Goal: Information Seeking & Learning: Learn about a topic

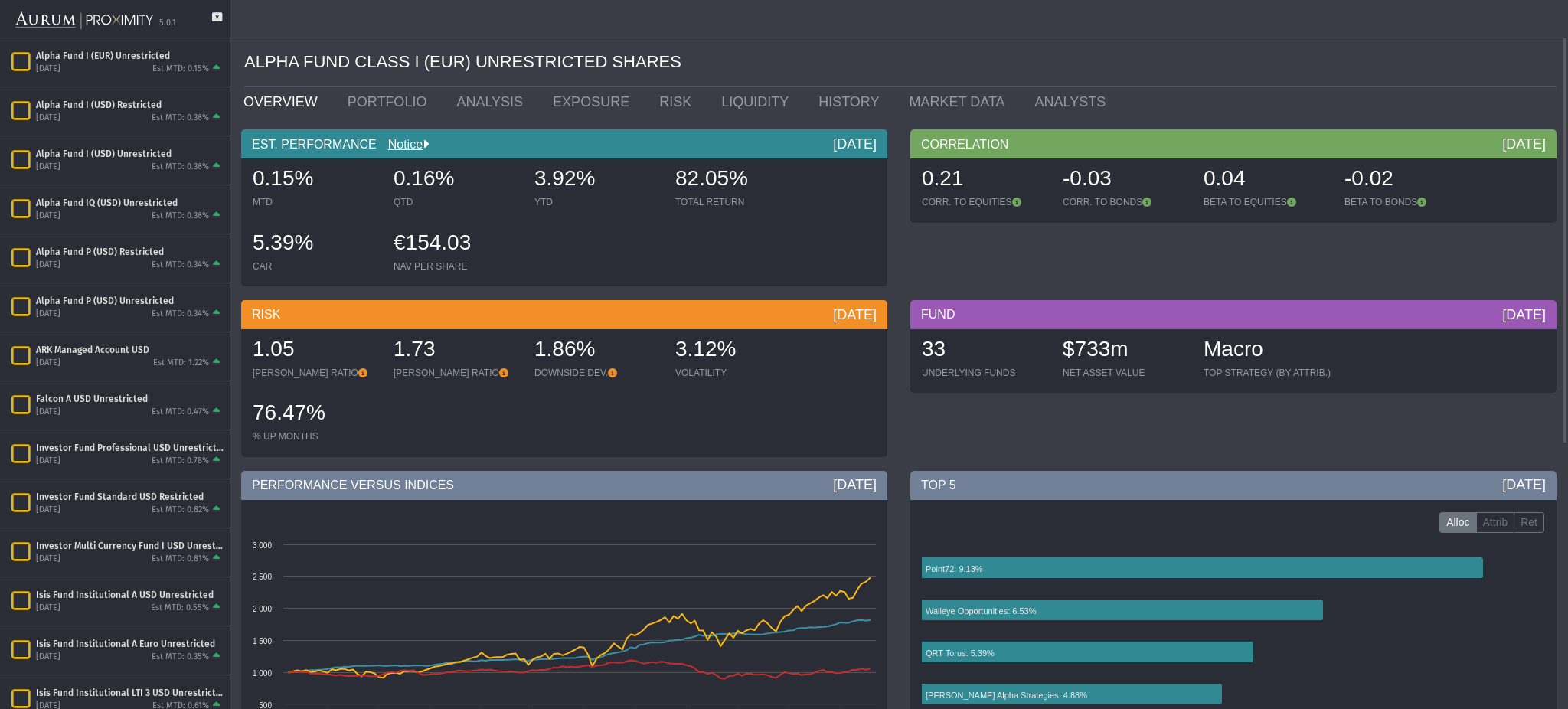
click at [1414, 34] on div at bounding box center [784, 19] width 1568 height 38
click at [158, 218] on div "Est MTD: 0.36%" at bounding box center [180, 217] width 58 height 11
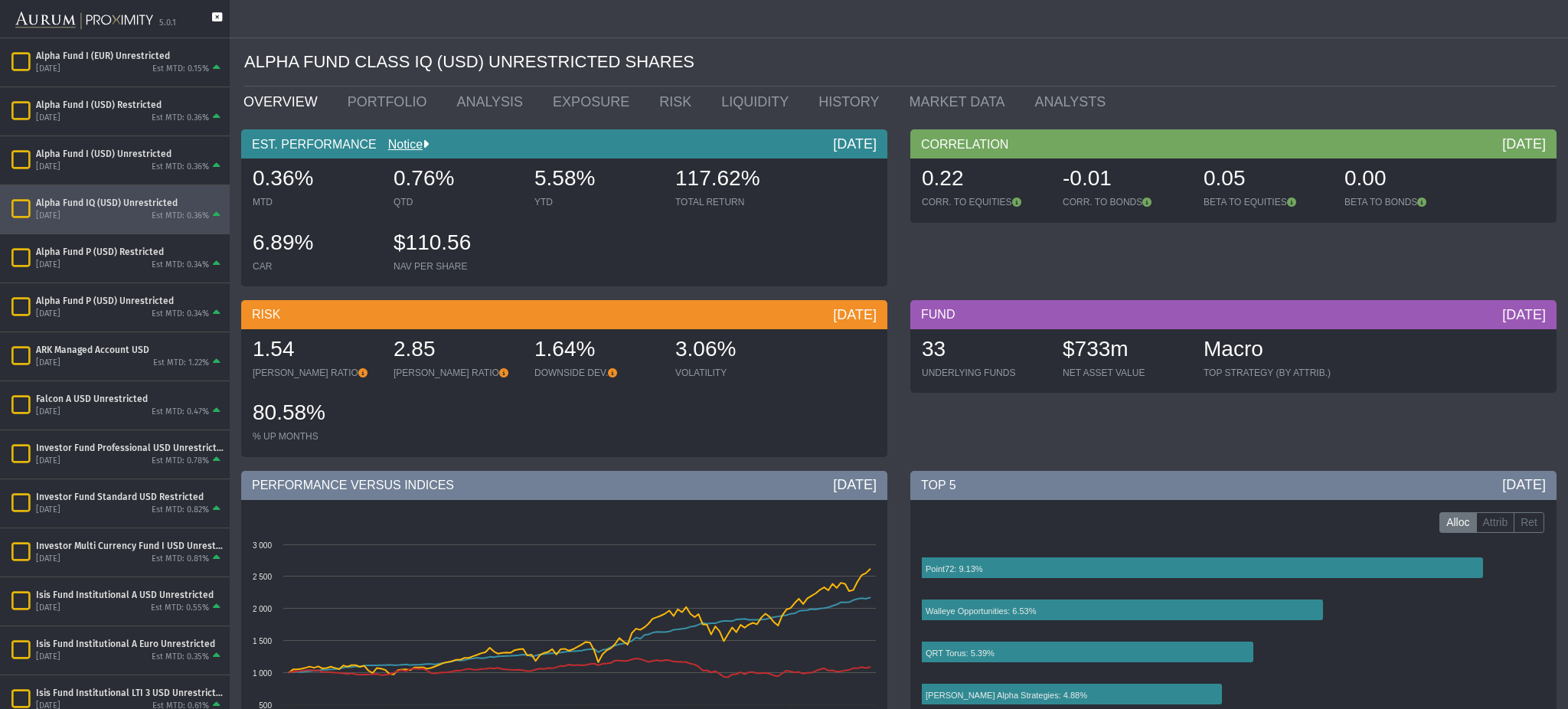
click at [216, 12] on icon at bounding box center [217, 25] width 10 height 26
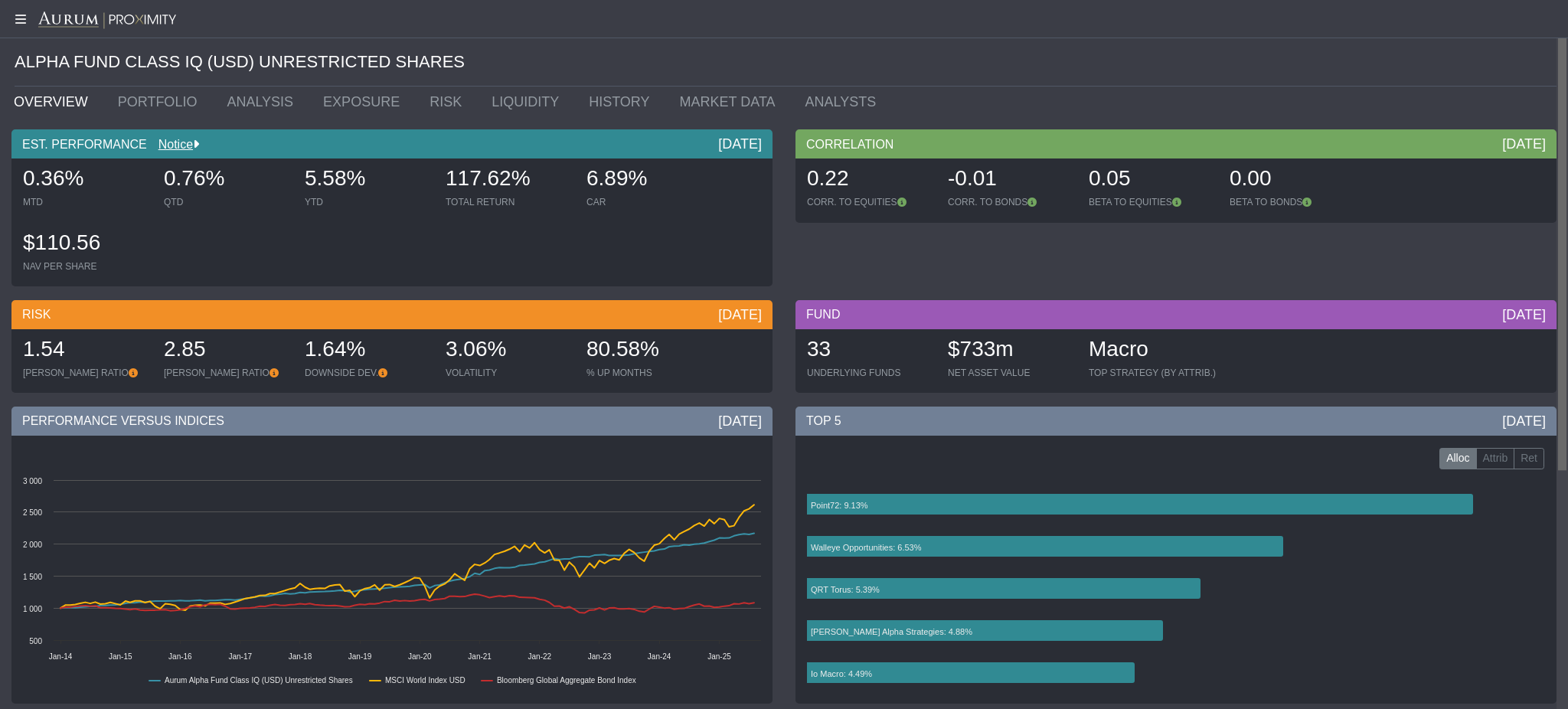
scroll to position [2, 0]
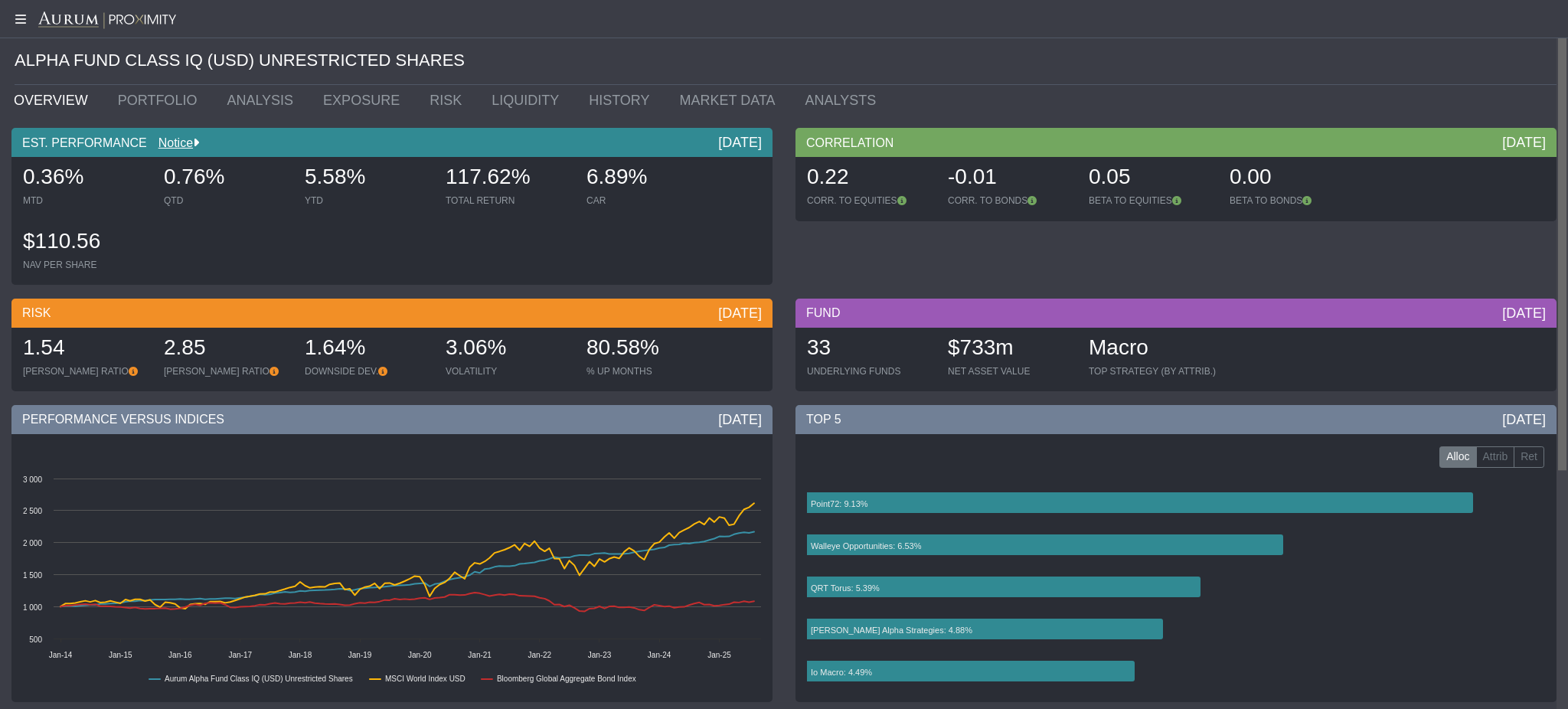
drag, startPoint x: 1566, startPoint y: 158, endPoint x: 1520, endPoint y: 116, distance: 62.3
click at [1520, 116] on body "5.0.1 Pull down to refresh... Release to refresh... Refreshing... Alpha Fund I …" at bounding box center [784, 354] width 1568 height 709
click at [154, 94] on link "PORTFOLIO" at bounding box center [161, 100] width 110 height 30
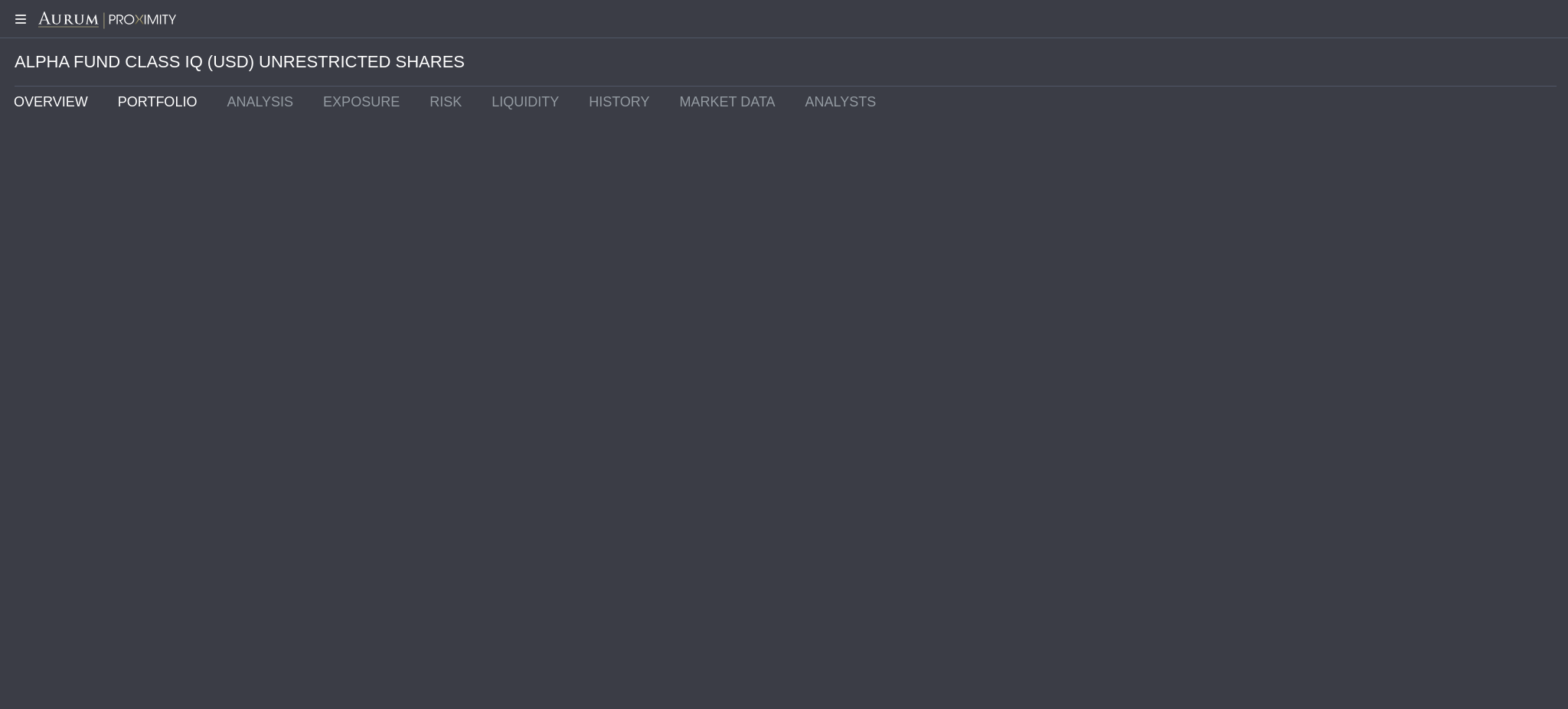
click at [71, 98] on link "OVERVIEW" at bounding box center [55, 102] width 104 height 30
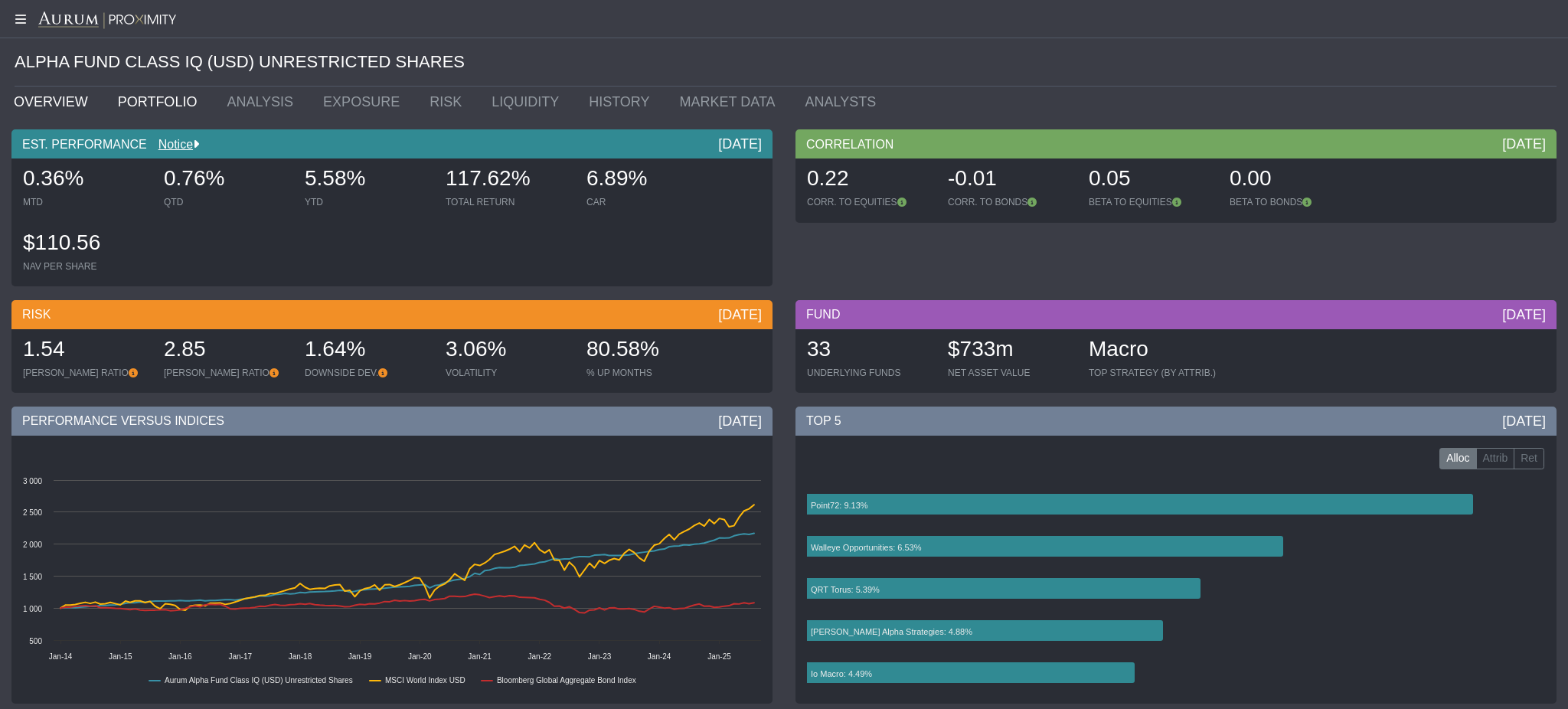
click at [152, 109] on link "PORTFOLIO" at bounding box center [161, 102] width 110 height 30
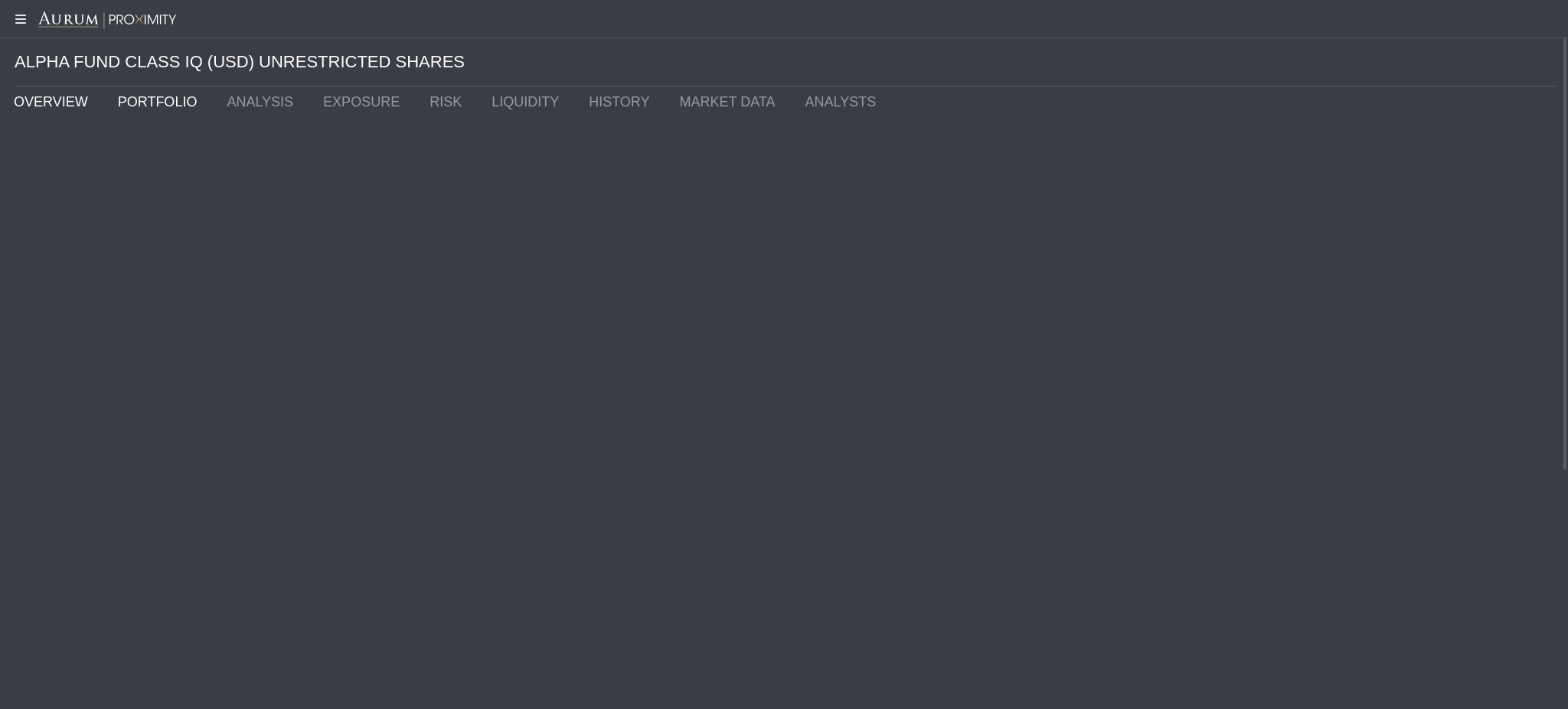
click at [64, 108] on link "OVERVIEW" at bounding box center [55, 102] width 104 height 30
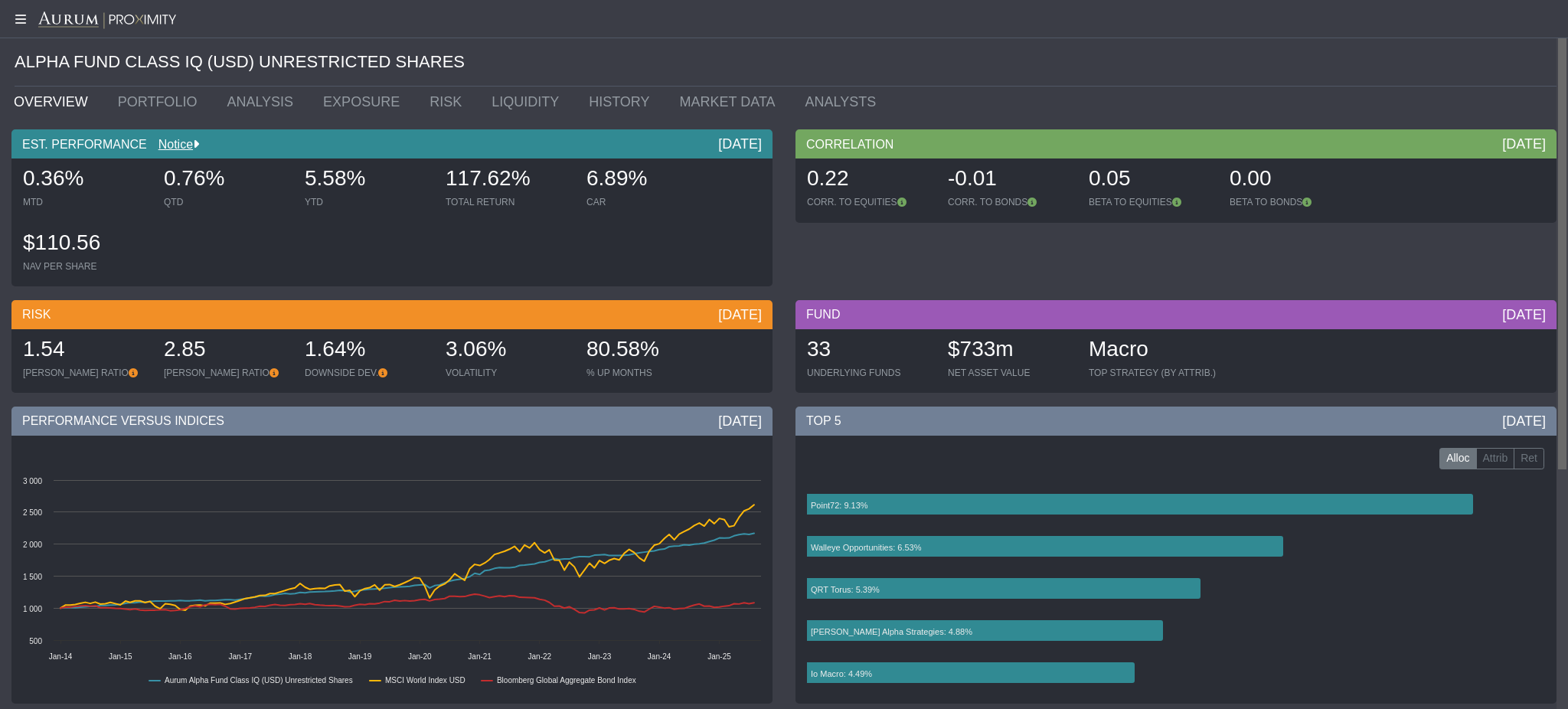
drag, startPoint x: 1566, startPoint y: 171, endPoint x: 1566, endPoint y: 99, distance: 72.0
click at [1566, 99] on body "5.0.1 Pull down to refresh... Release to refresh... Refreshing... Alpha Fund I …" at bounding box center [784, 354] width 1568 height 709
click at [151, 96] on link "PORTFOLIO" at bounding box center [161, 102] width 110 height 30
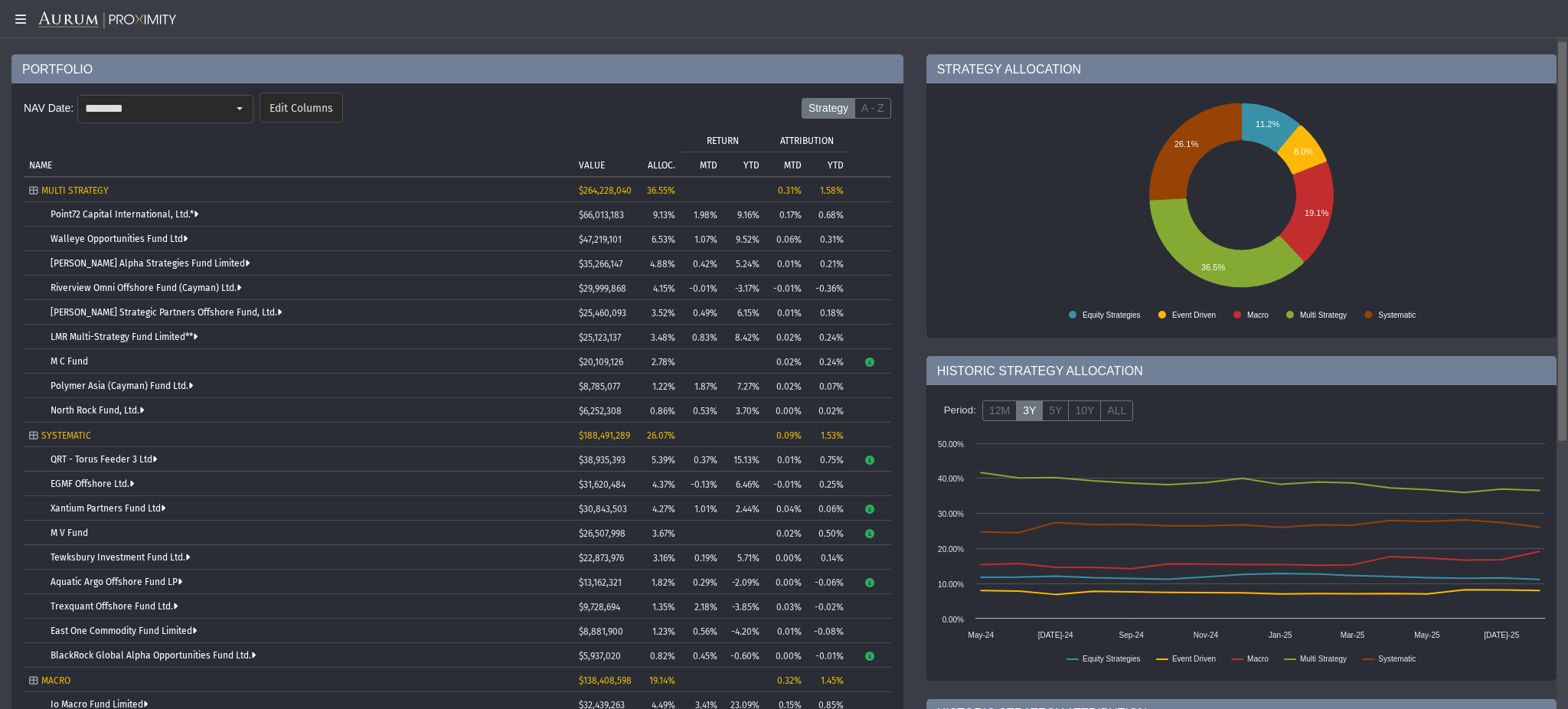
scroll to position [71, 0]
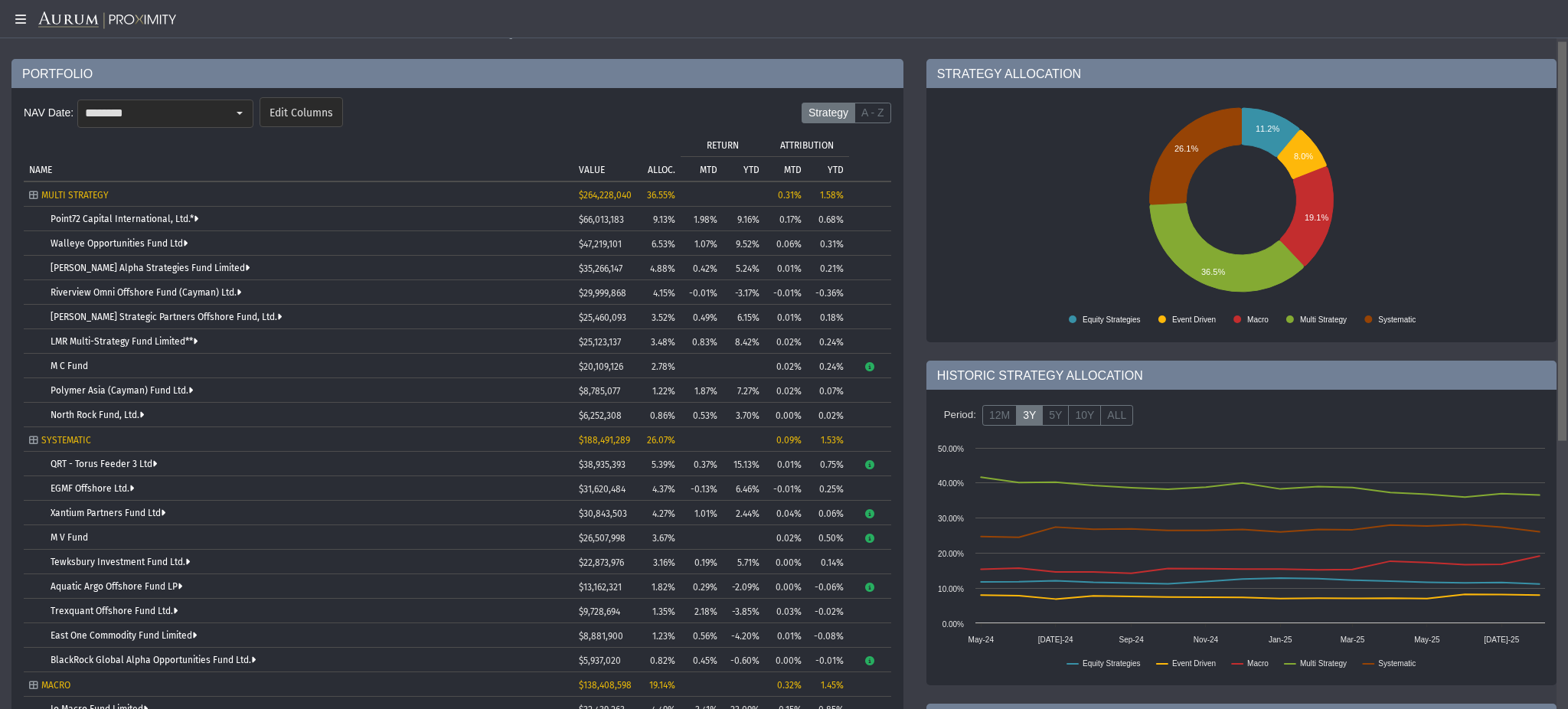
drag, startPoint x: 1564, startPoint y: 197, endPoint x: 1545, endPoint y: 305, distance: 109.7
click at [1545, 305] on body "5.0.1 Pull down to refresh... Release to refresh... Refreshing... Alpha Fund I …" at bounding box center [784, 354] width 1568 height 709
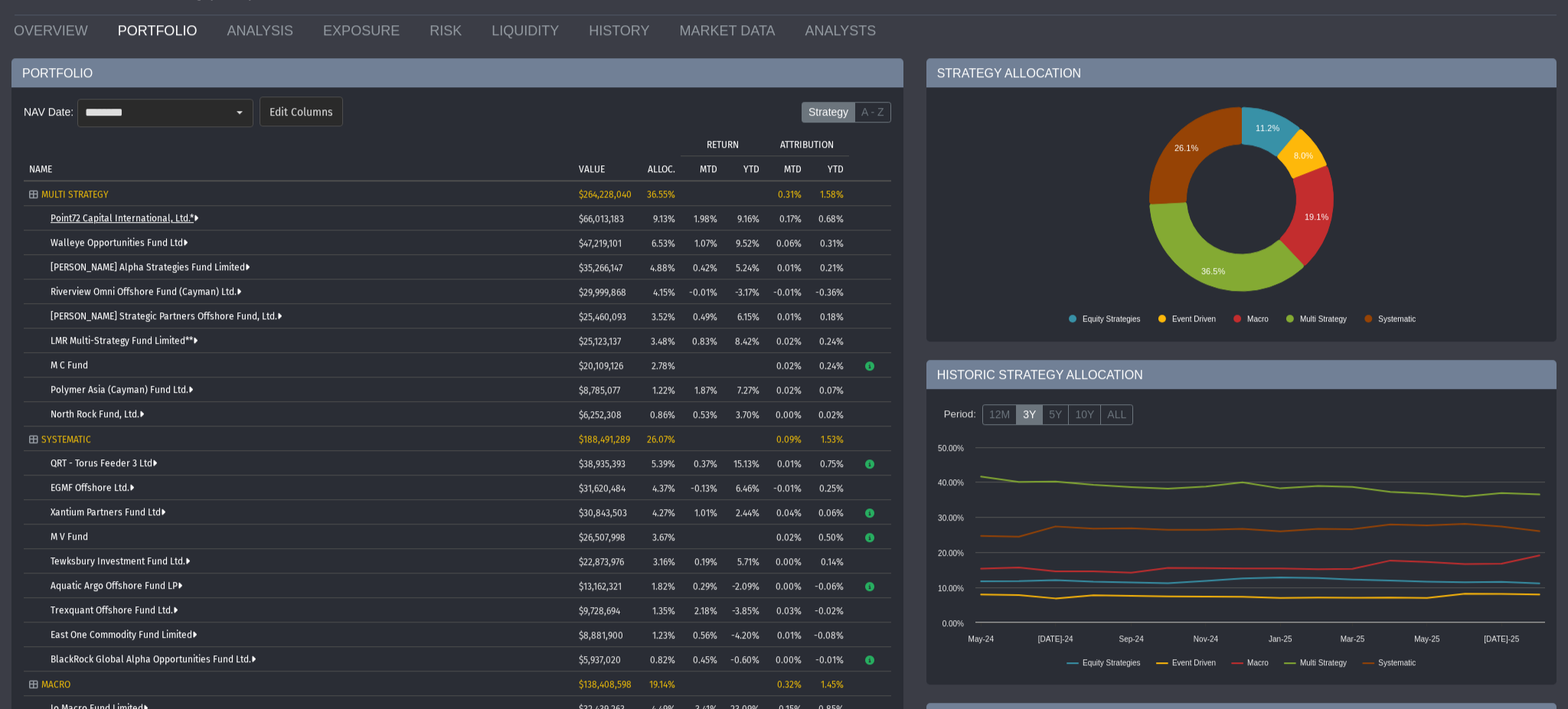
click at [180, 221] on link "Point72 Capital International, Ltd.*" at bounding box center [124, 218] width 148 height 10
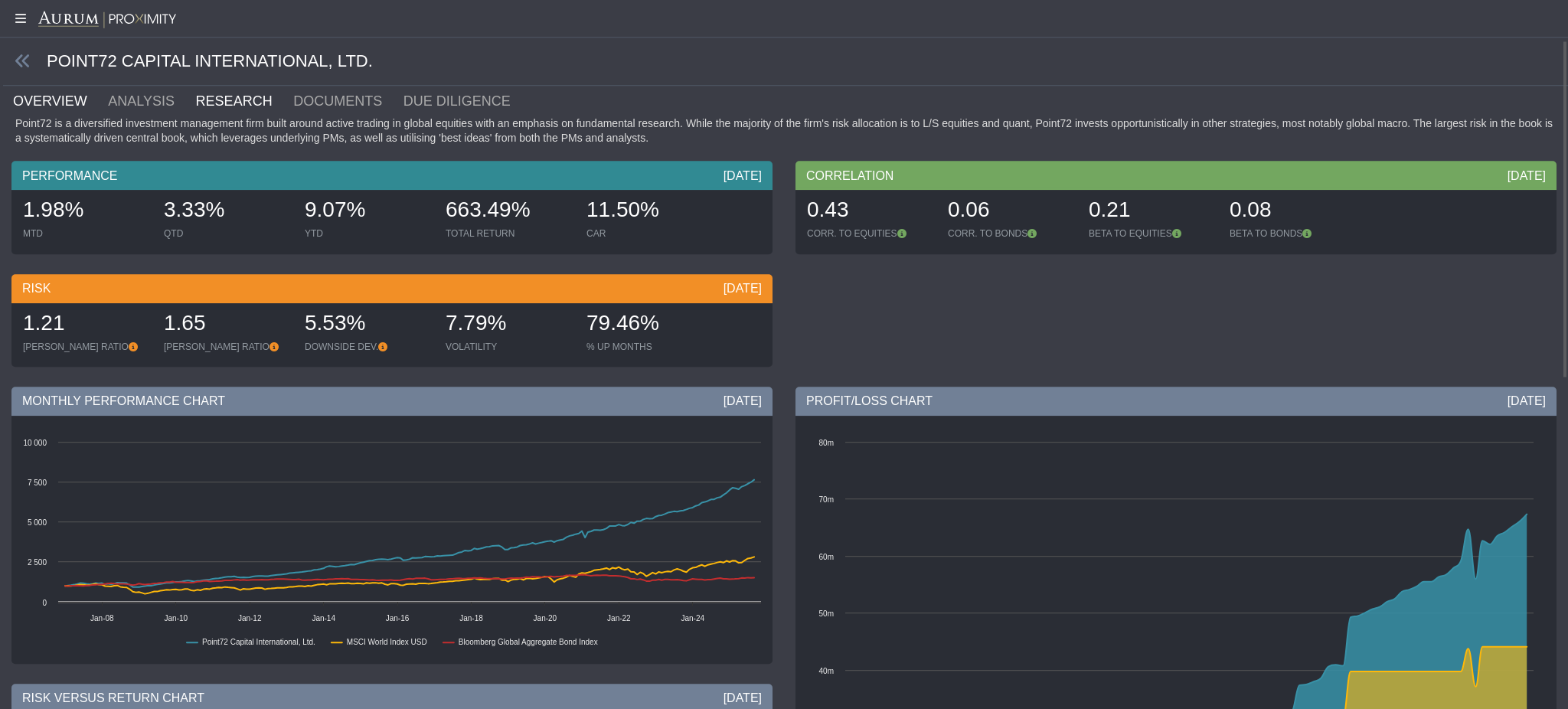
click at [206, 93] on link "RESEARCH" at bounding box center [244, 101] width 98 height 30
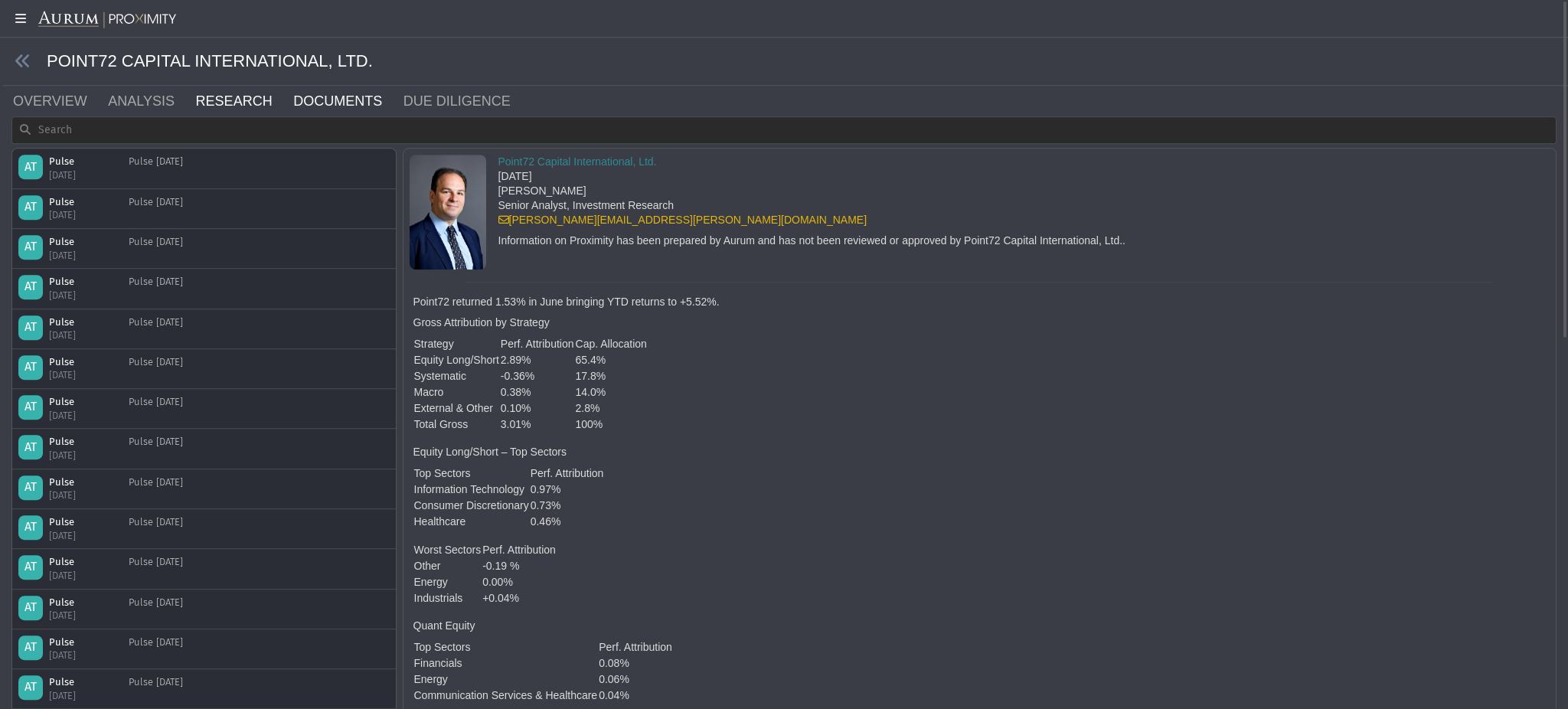
click at [292, 103] on link "DOCUMENTS" at bounding box center [346, 101] width 110 height 30
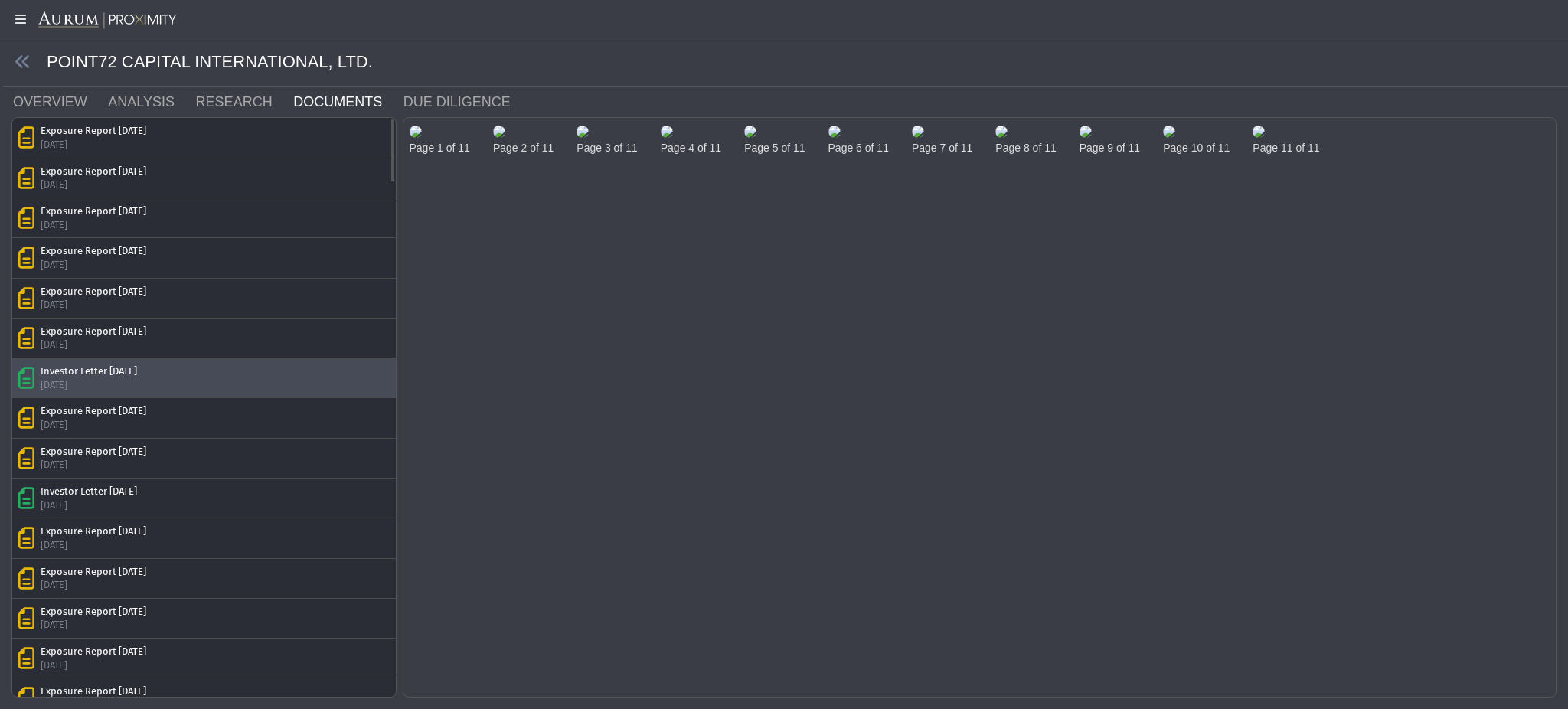
click at [196, 379] on div "Investor Letter [DATE] [DATE]" at bounding box center [204, 377] width 371 height 26
click at [422, 138] on img at bounding box center [415, 132] width 12 height 12
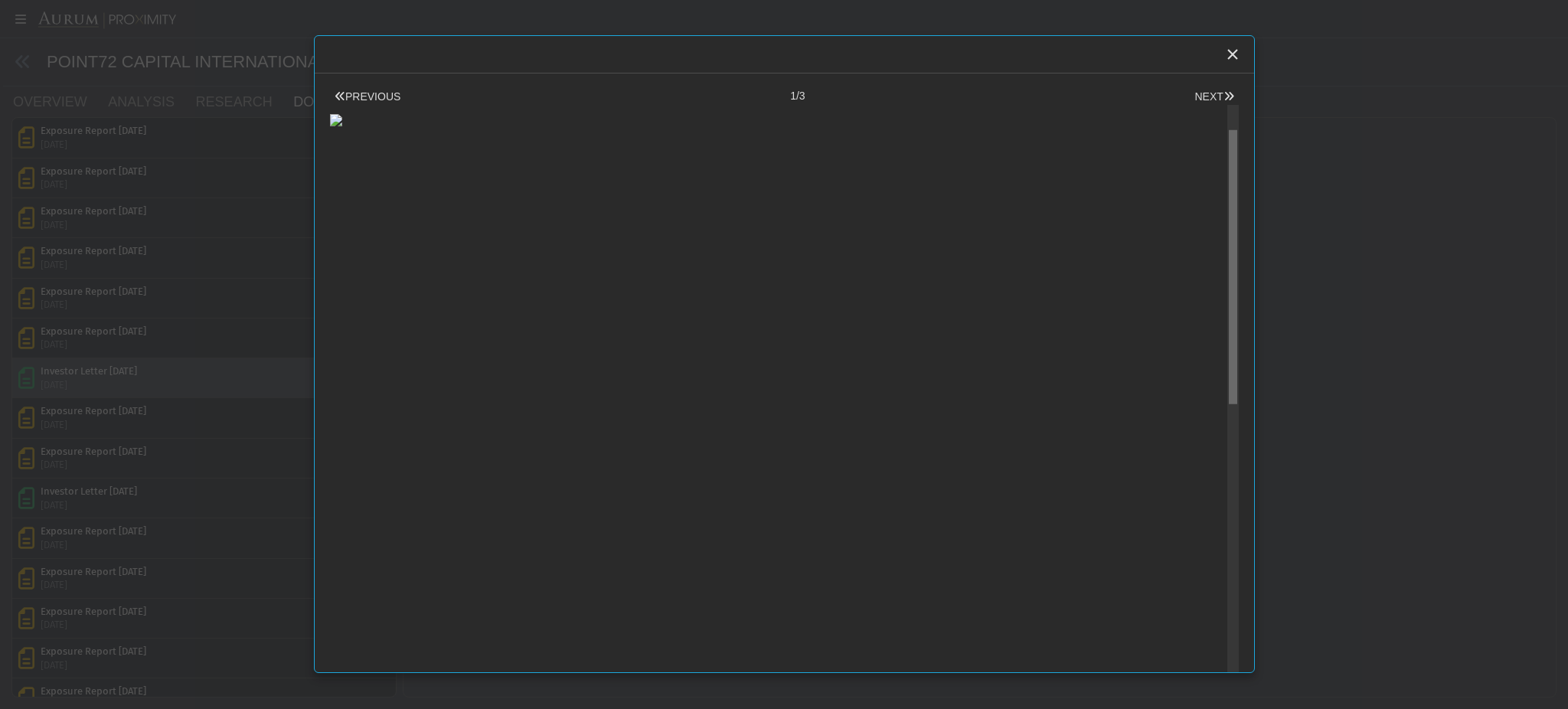
drag, startPoint x: 1220, startPoint y: 293, endPoint x: 1218, endPoint y: 322, distance: 29.1
click at [1219, 322] on body "5.0.1 Pull down to refresh... Release to refresh... Refreshing... Alpha Fund I …" at bounding box center [784, 354] width 1568 height 709
drag, startPoint x: 1218, startPoint y: 322, endPoint x: 1189, endPoint y: 227, distance: 99.3
click at [1189, 227] on body "5.0.1 Pull down to refresh... Release to refresh... Refreshing... Alpha Fund I …" at bounding box center [784, 354] width 1568 height 709
click at [1198, 99] on button "NEXT" at bounding box center [1214, 97] width 48 height 16
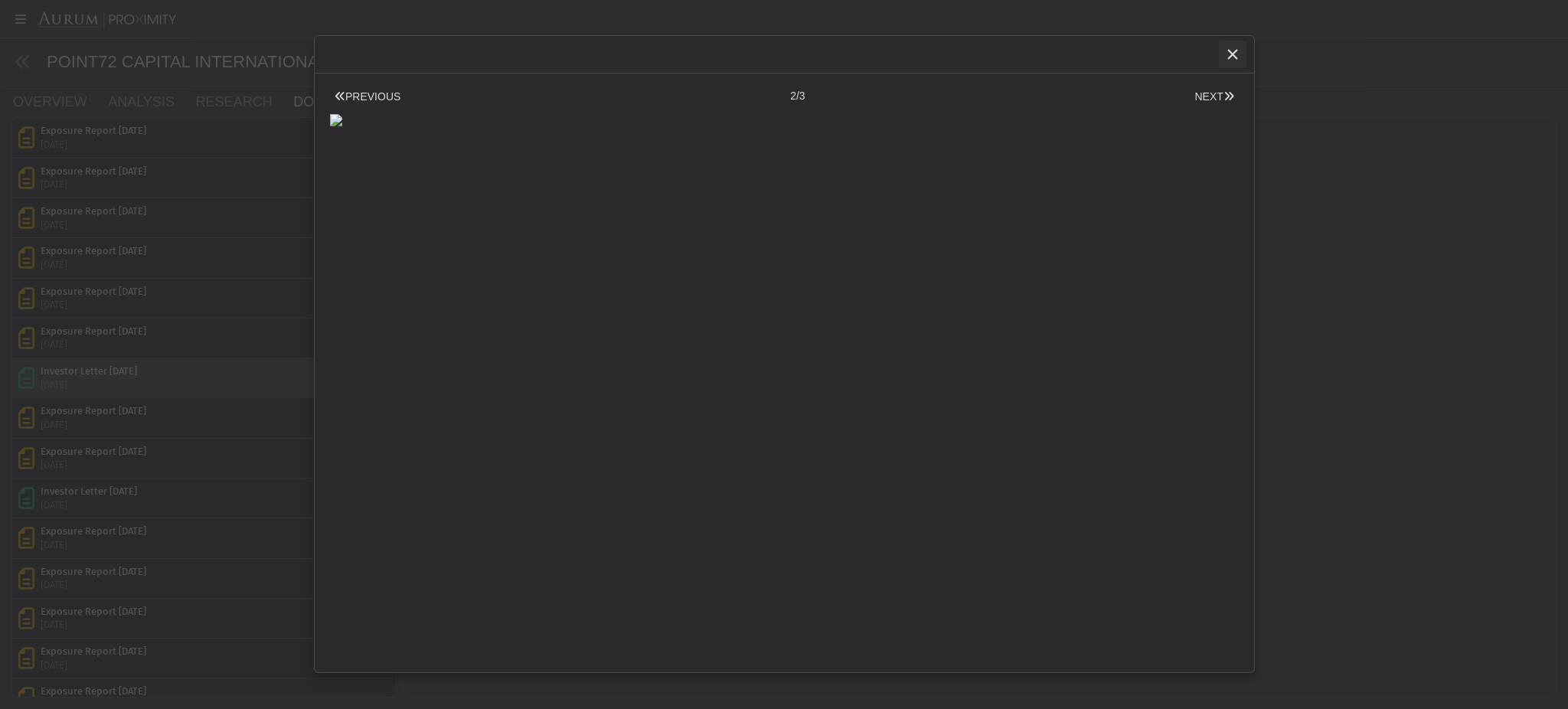
click at [1231, 58] on icon "Close" at bounding box center [1233, 54] width 14 height 14
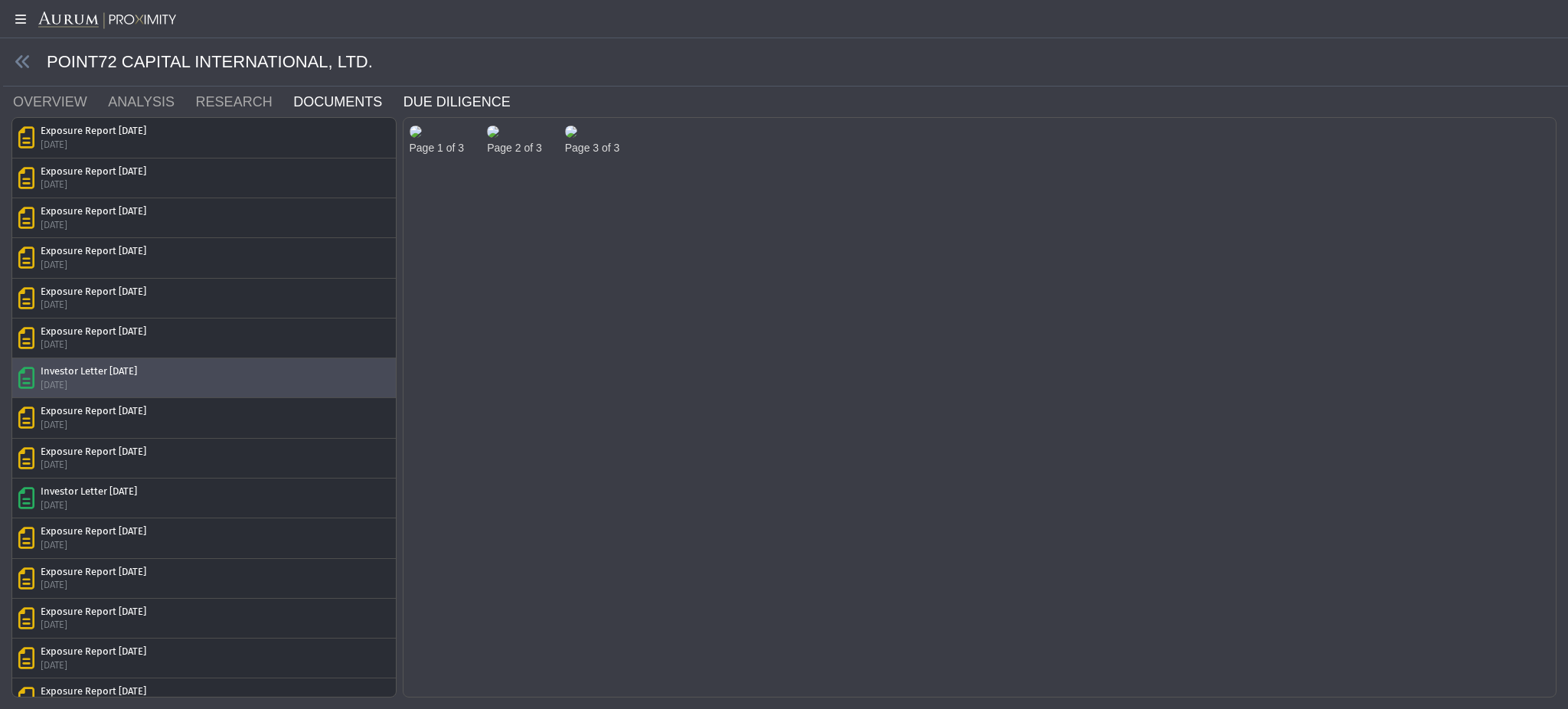
click at [402, 104] on link "DUE DILIGENCE" at bounding box center [466, 102] width 128 height 30
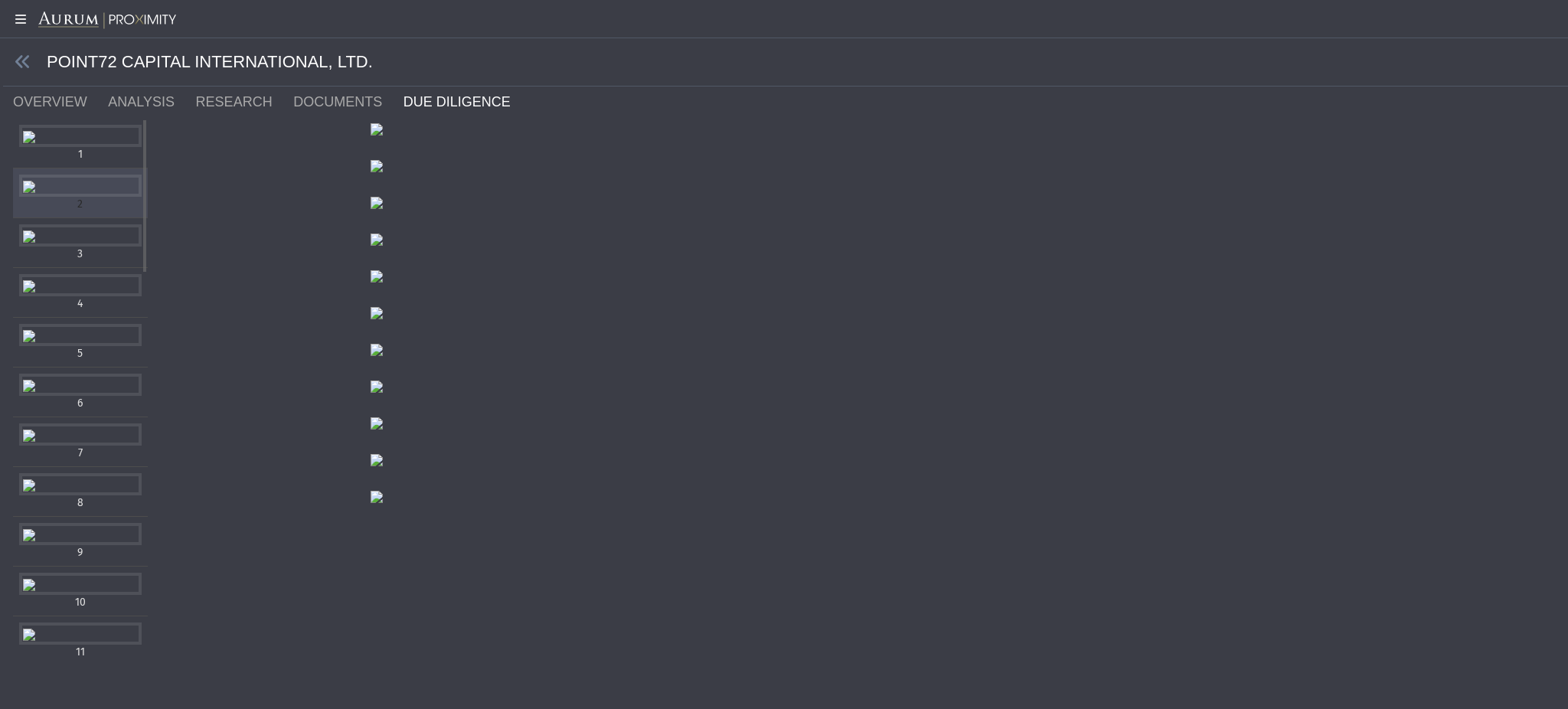
click at [71, 196] on div "Items" at bounding box center [80, 186] width 123 height 22
click at [79, 246] on div "Items" at bounding box center [80, 236] width 123 height 22
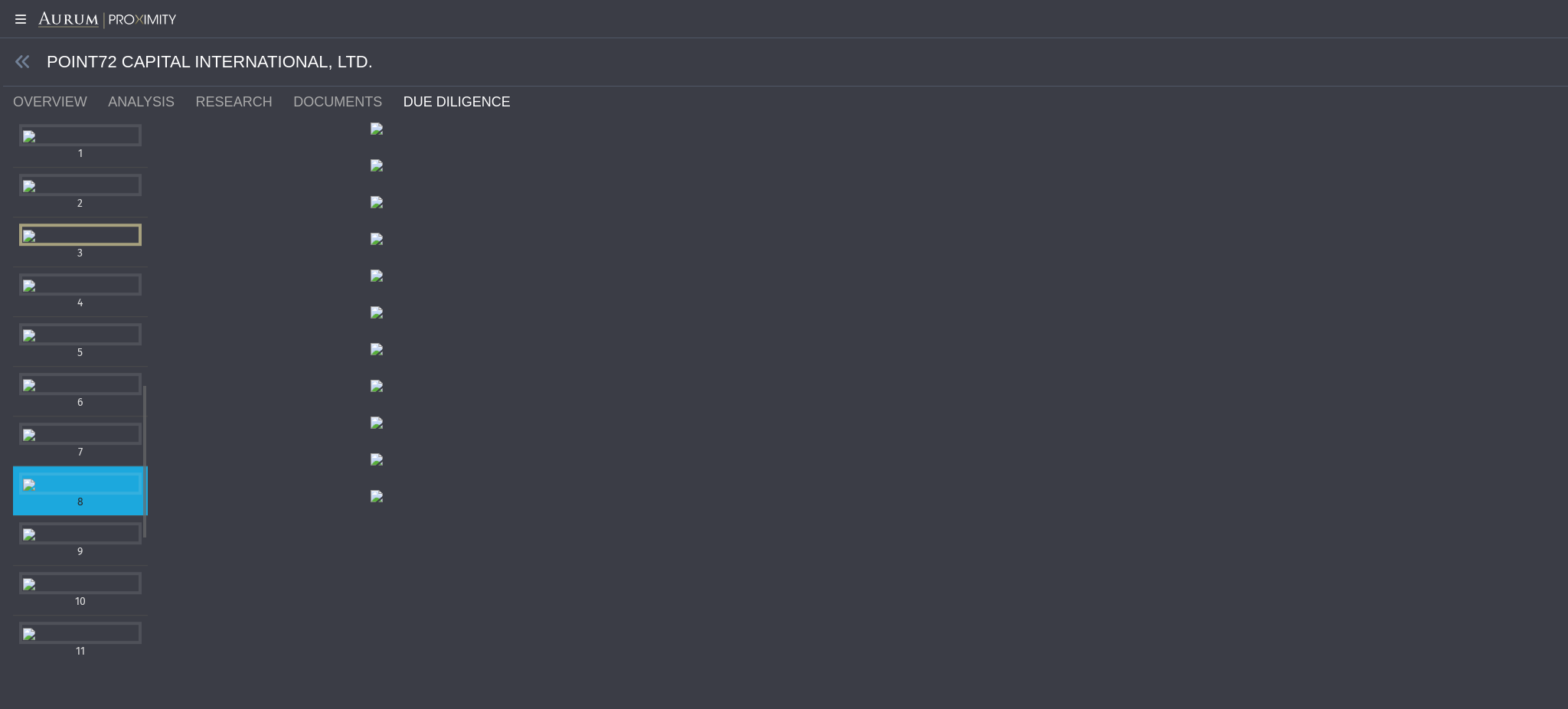
scroll to position [1187, 0]
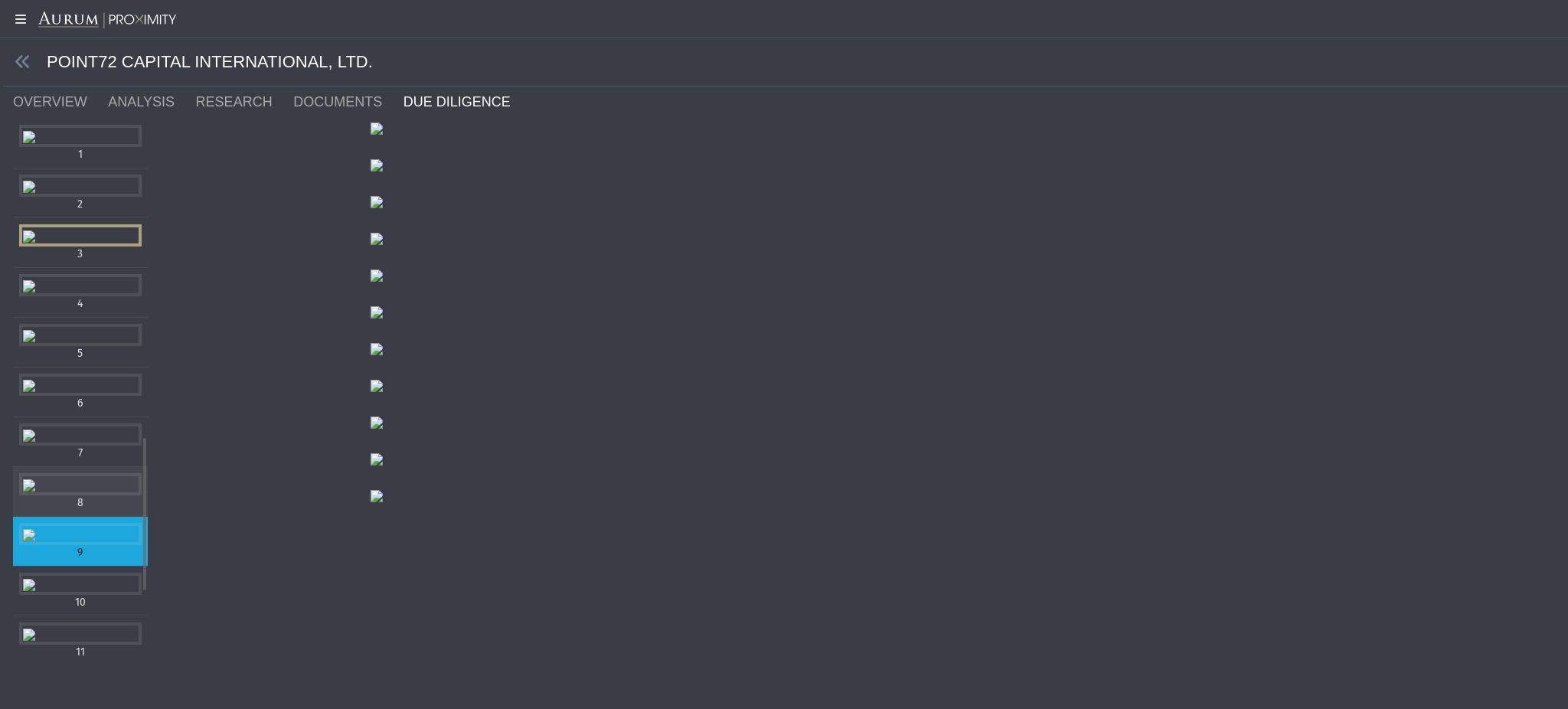
click at [51, 473] on div "Items" at bounding box center [80, 484] width 123 height 22
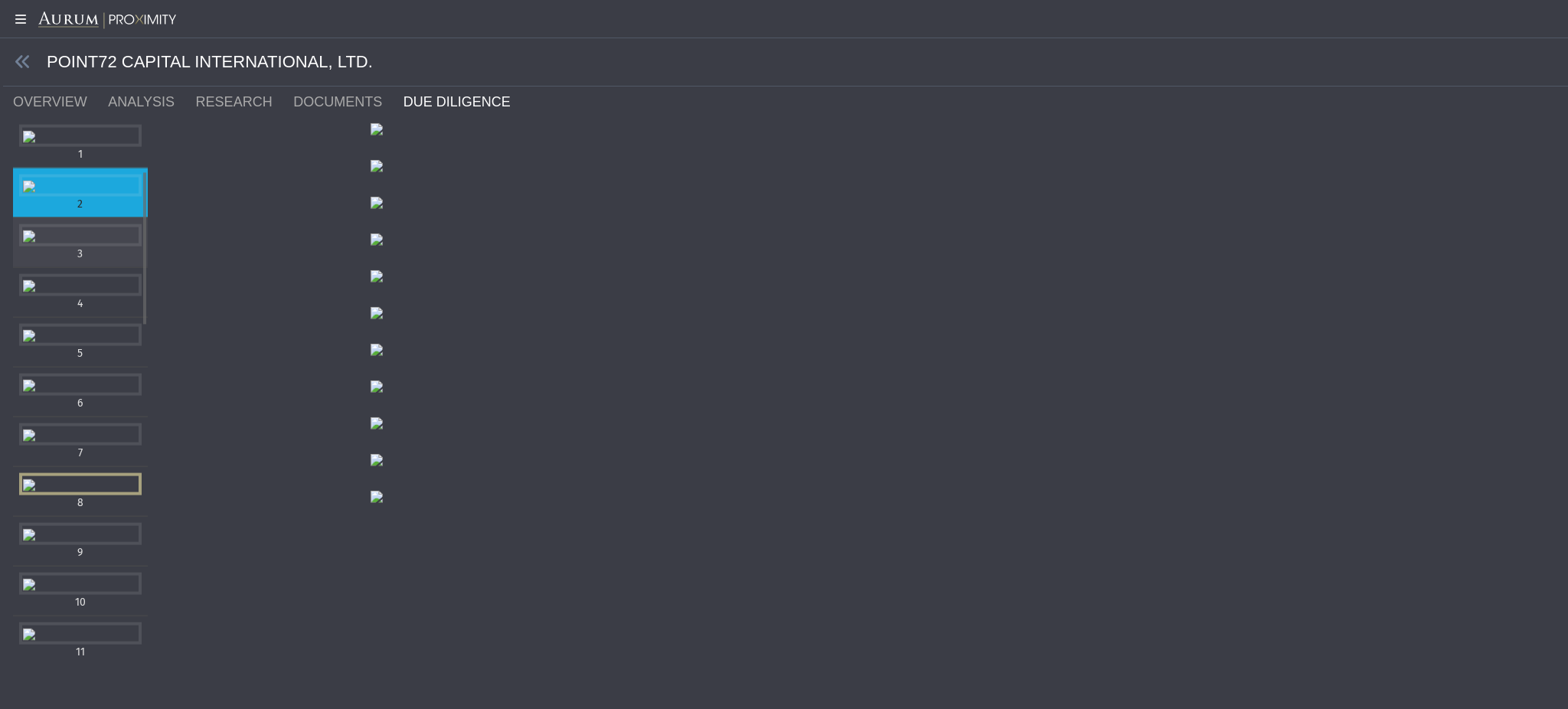
scroll to position [0, 0]
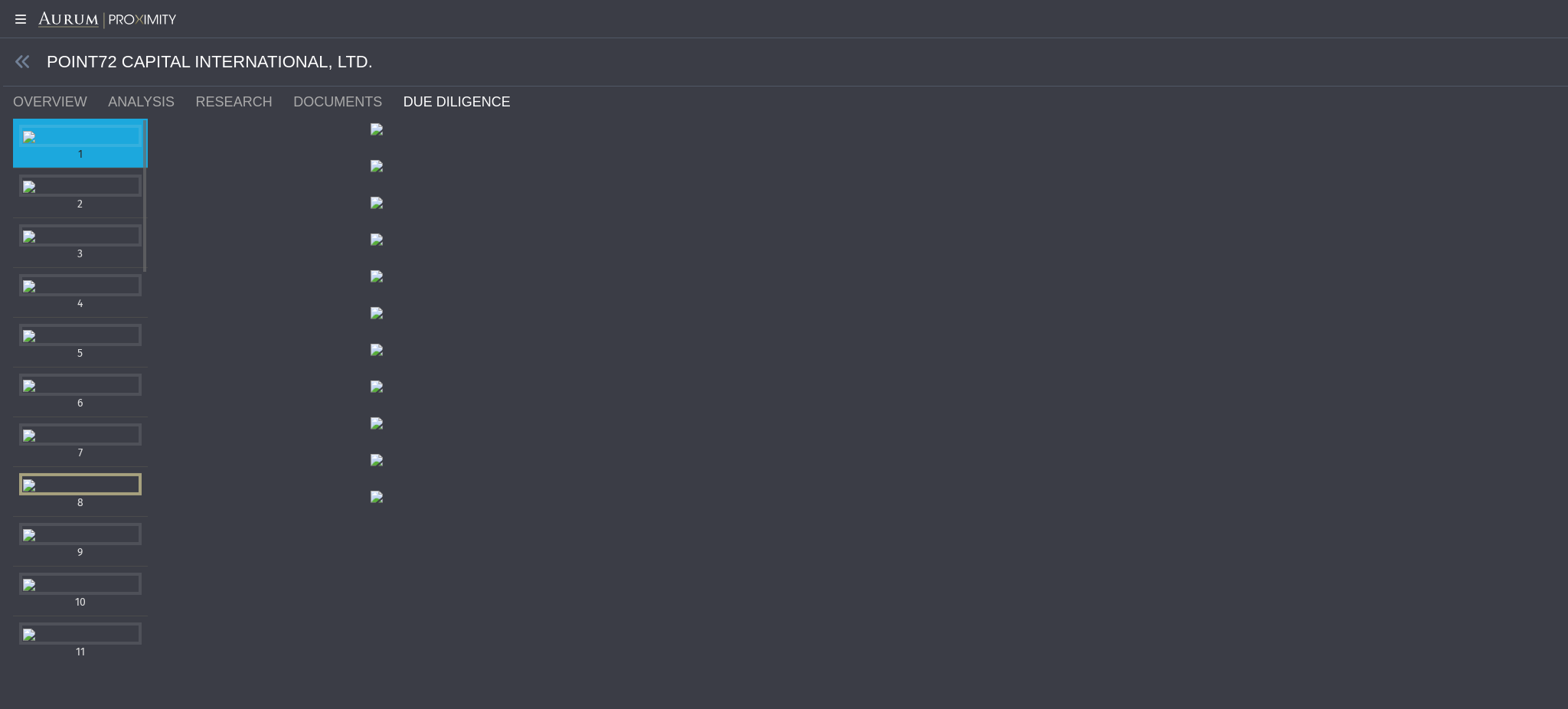
click at [32, 147] on div "Items" at bounding box center [80, 136] width 123 height 22
click at [25, 53] on link at bounding box center [22, 63] width 17 height 19
